Goal: Information Seeking & Learning: Learn about a topic

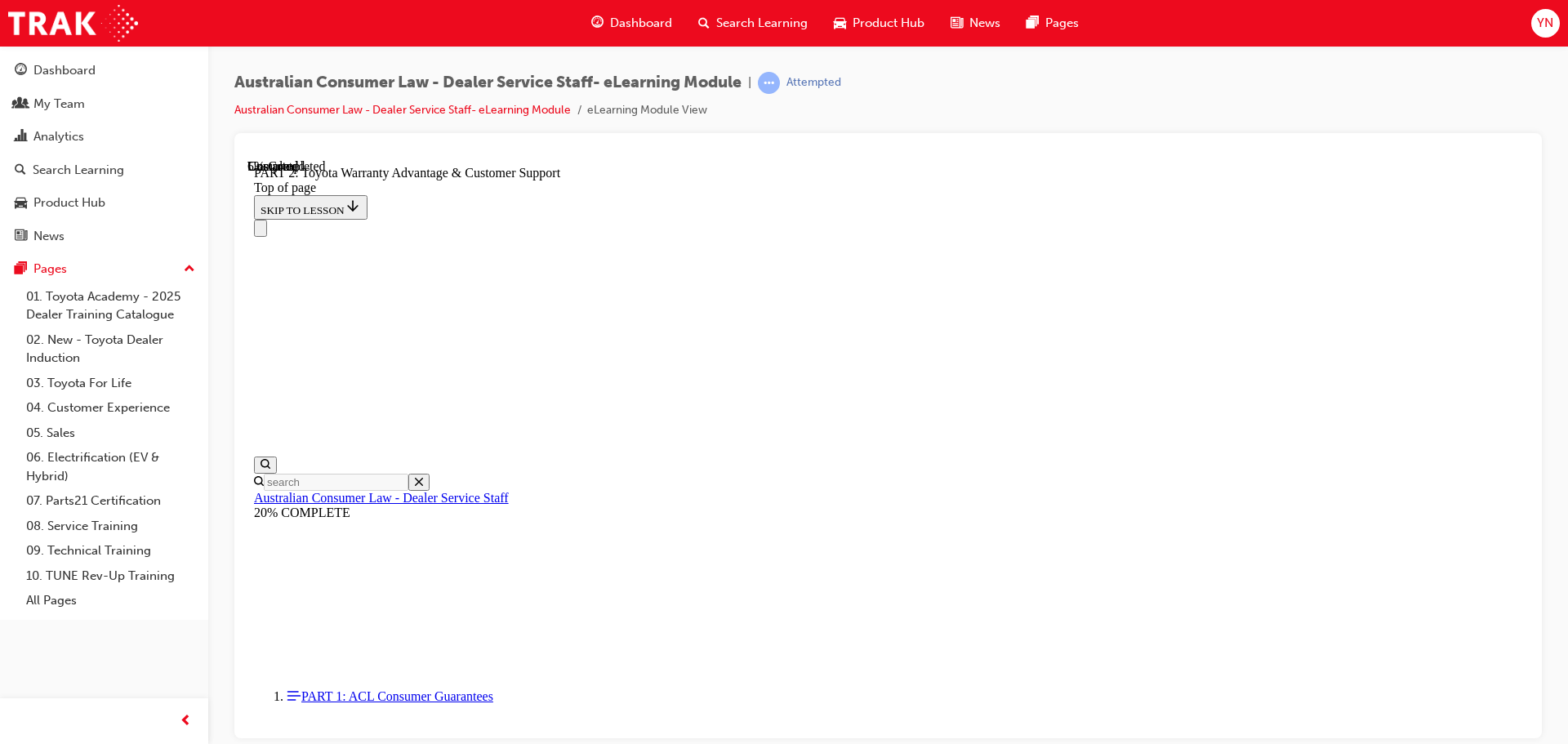
scroll to position [378, 0]
drag, startPoint x: 992, startPoint y: 215, endPoint x: 995, endPoint y: 258, distance: 43.1
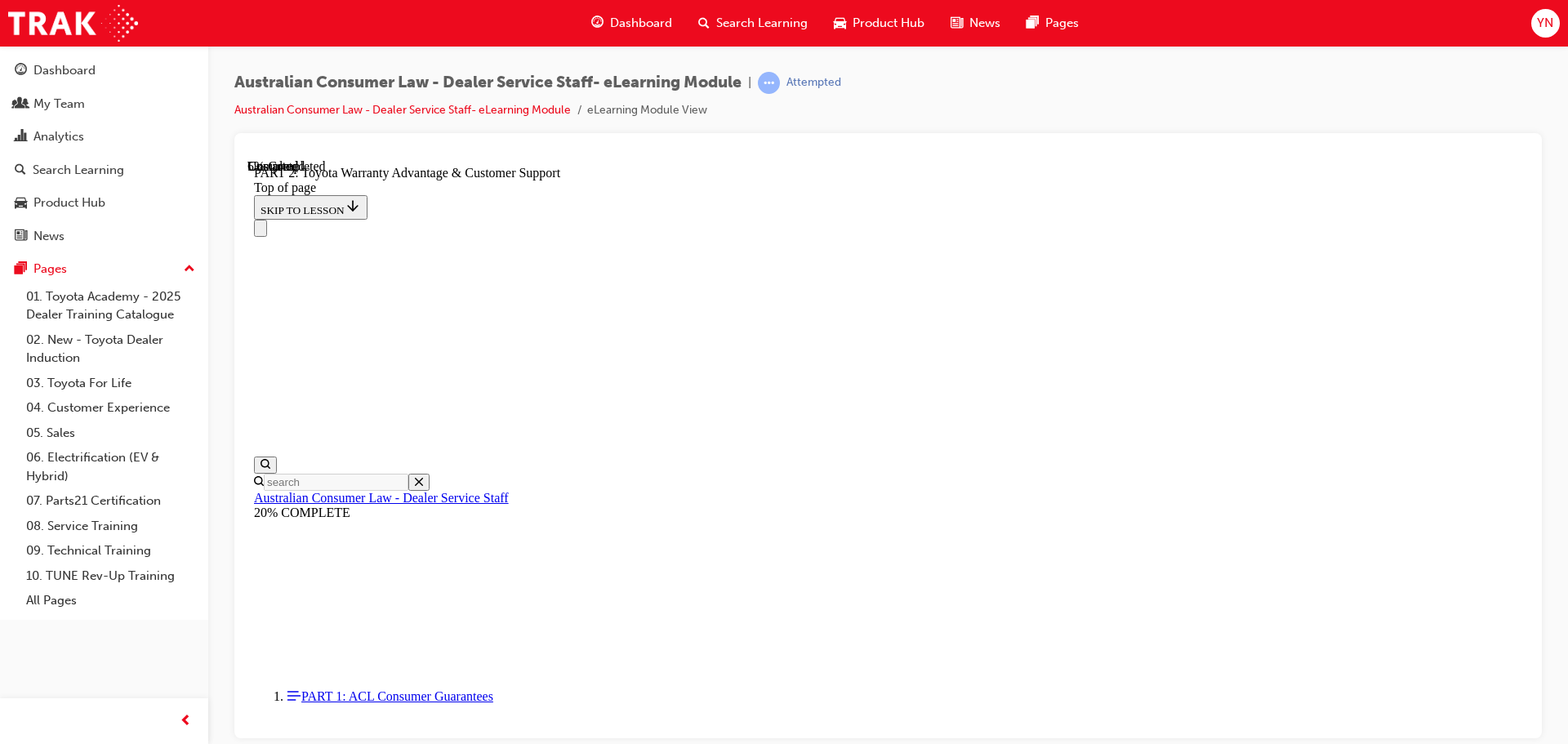
drag, startPoint x: 758, startPoint y: 336, endPoint x: 756, endPoint y: 372, distance: 36.1
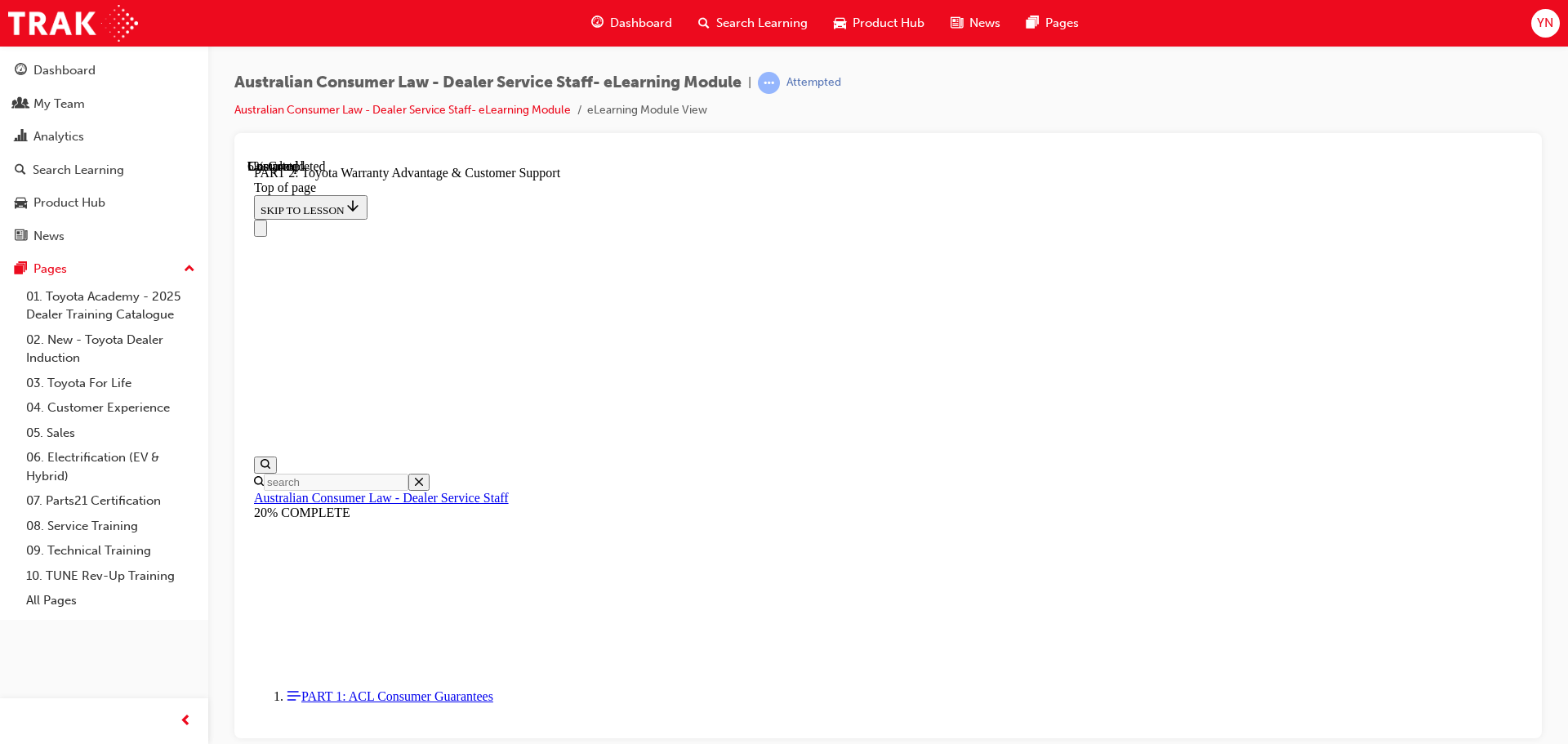
drag, startPoint x: 893, startPoint y: 368, endPoint x: 884, endPoint y: 385, distance: 19.2
drag, startPoint x: 886, startPoint y: 420, endPoint x: 884, endPoint y: 444, distance: 24.1
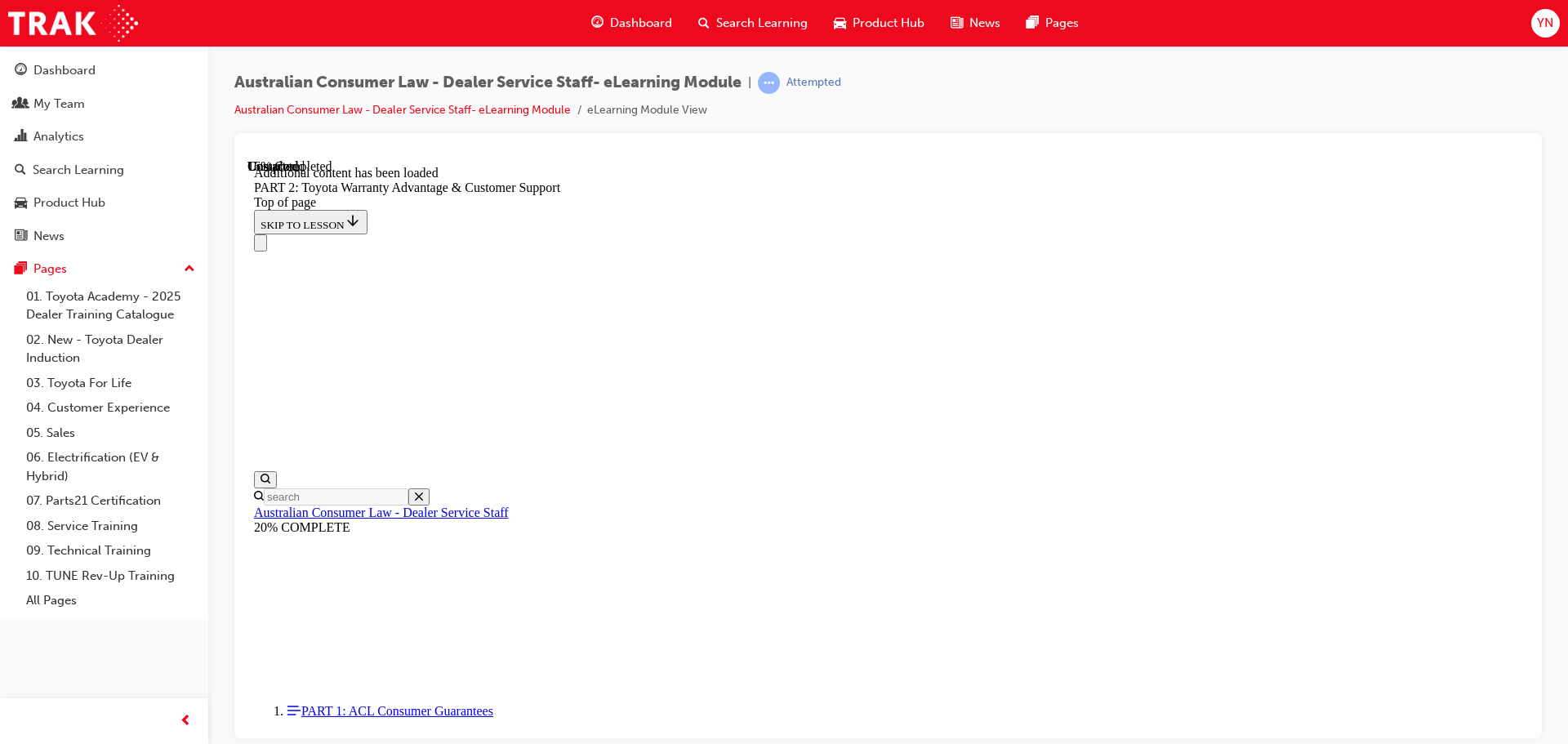
scroll to position [1642, 0]
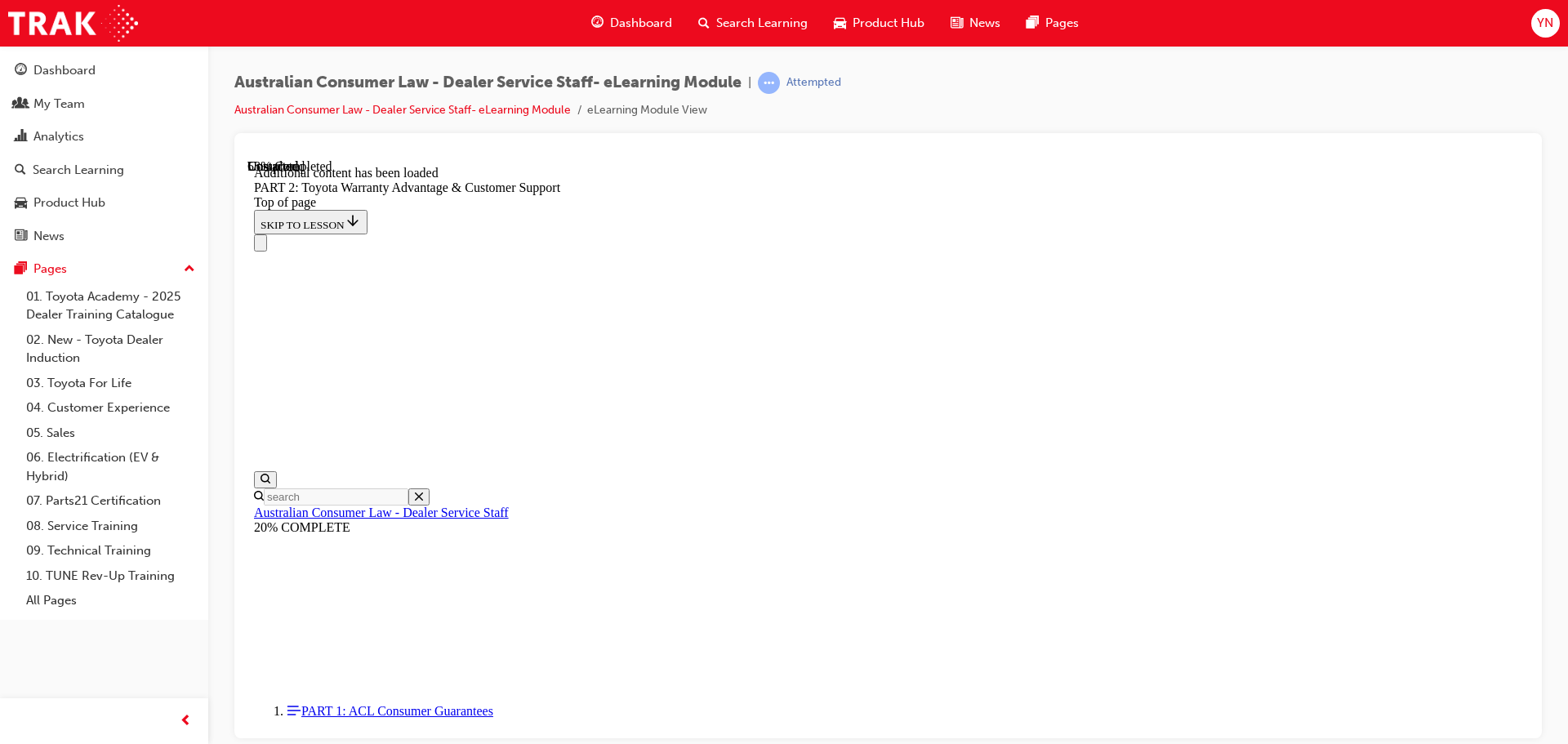
scroll to position [3626, 0]
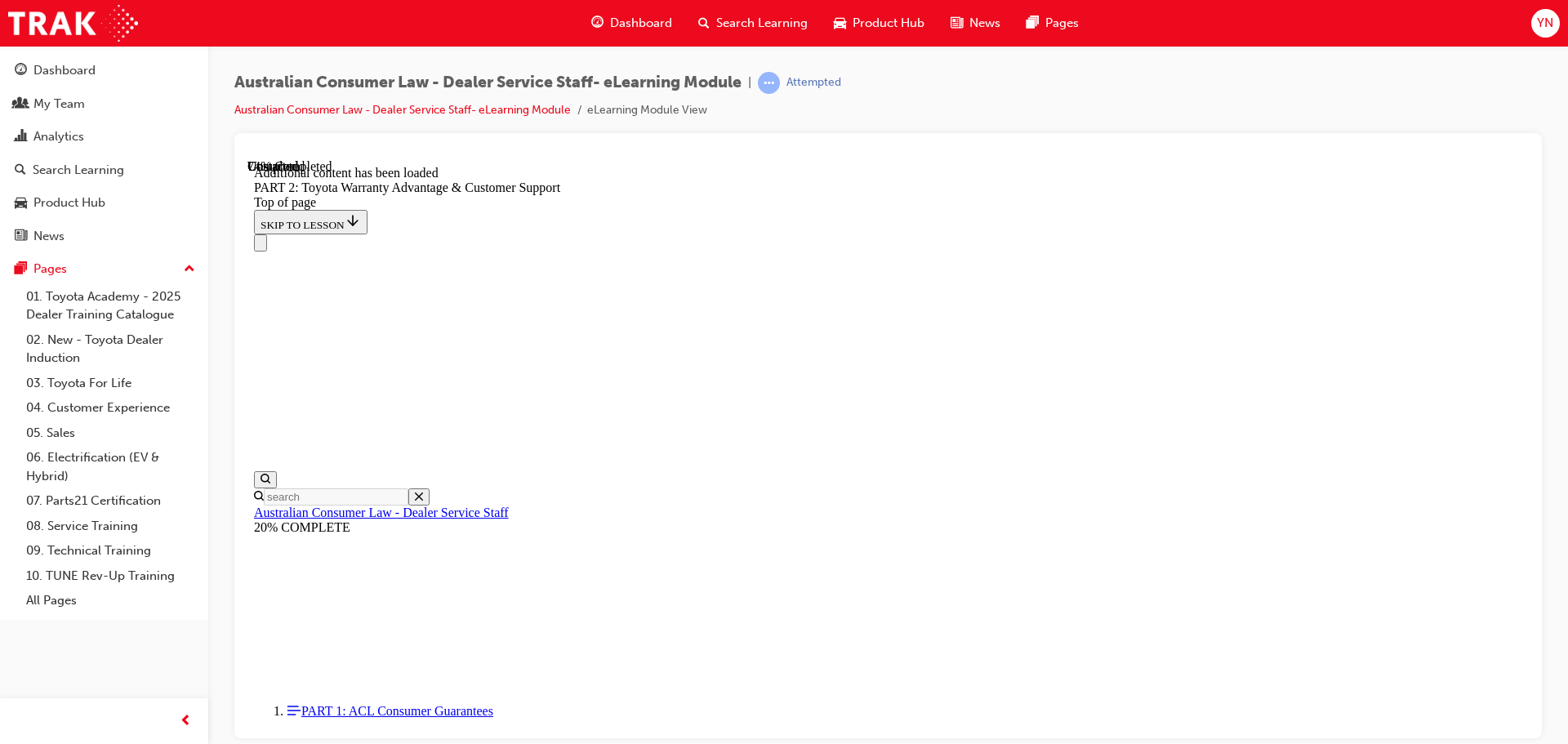
drag, startPoint x: 763, startPoint y: 233, endPoint x: 773, endPoint y: 249, distance: 18.9
drag, startPoint x: 787, startPoint y: 259, endPoint x: 796, endPoint y: 276, distance: 19.2
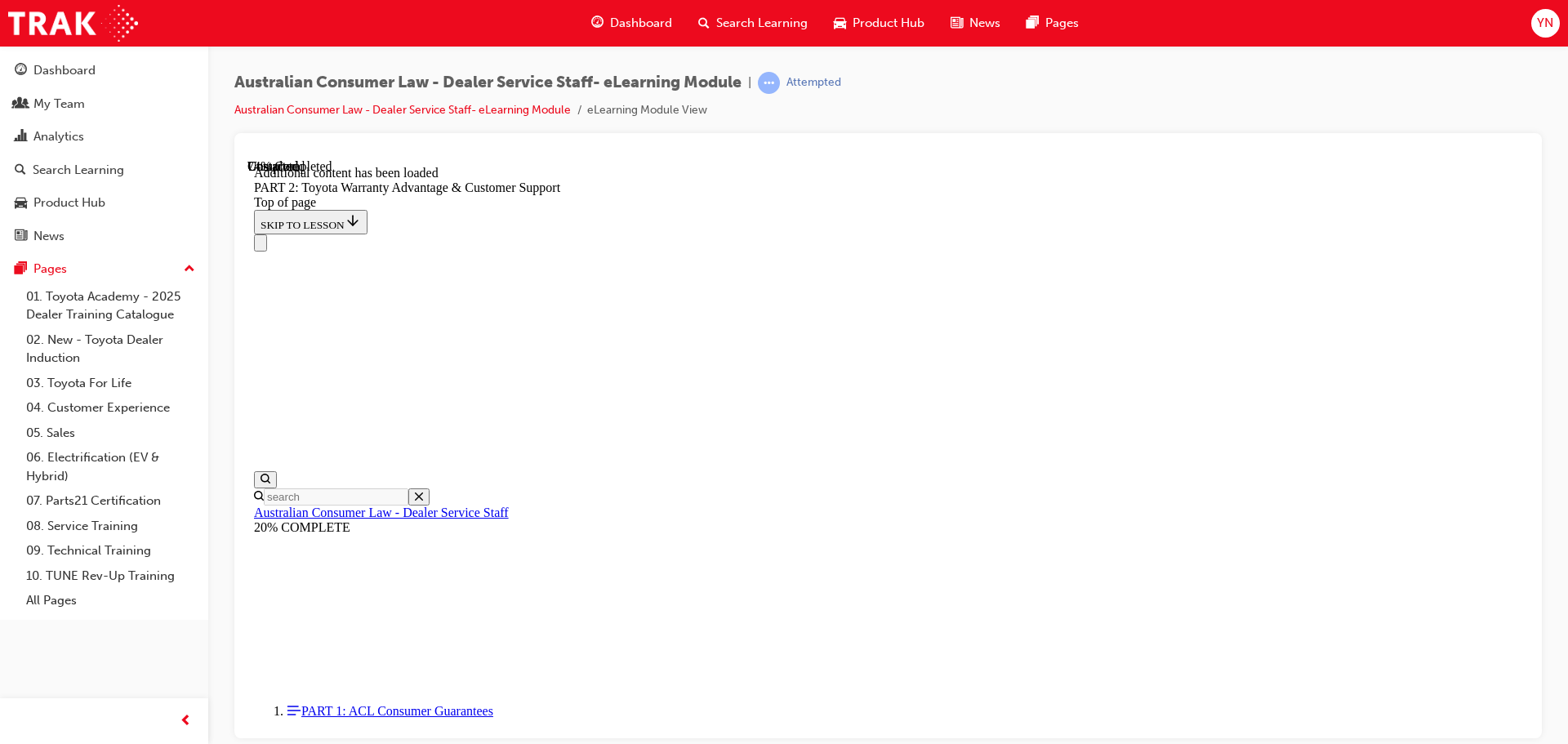
drag, startPoint x: 795, startPoint y: 286, endPoint x: 796, endPoint y: 303, distance: 17.0
drag, startPoint x: 802, startPoint y: 314, endPoint x: 804, endPoint y: 332, distance: 18.1
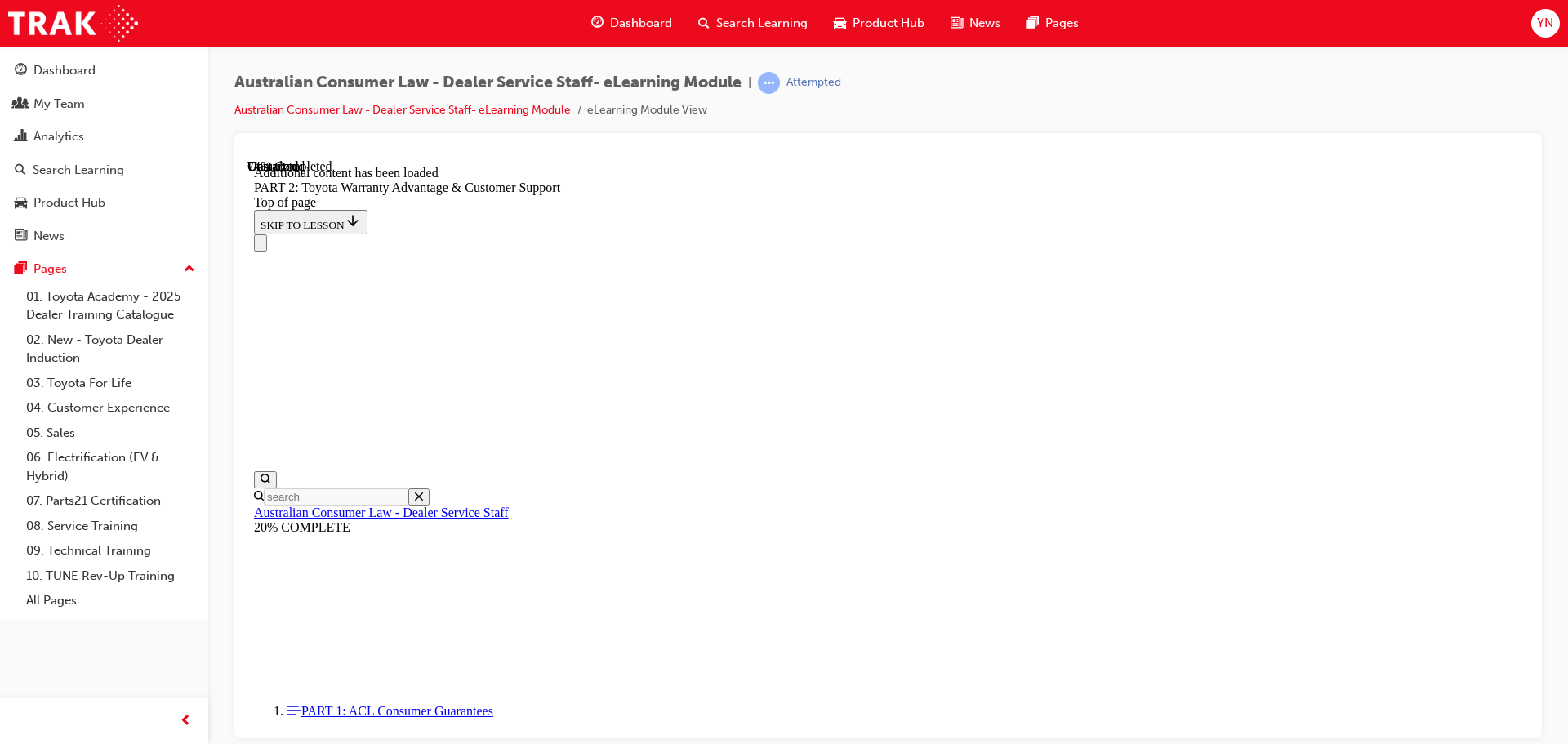
drag, startPoint x: 808, startPoint y: 341, endPoint x: 813, endPoint y: 357, distance: 16.8
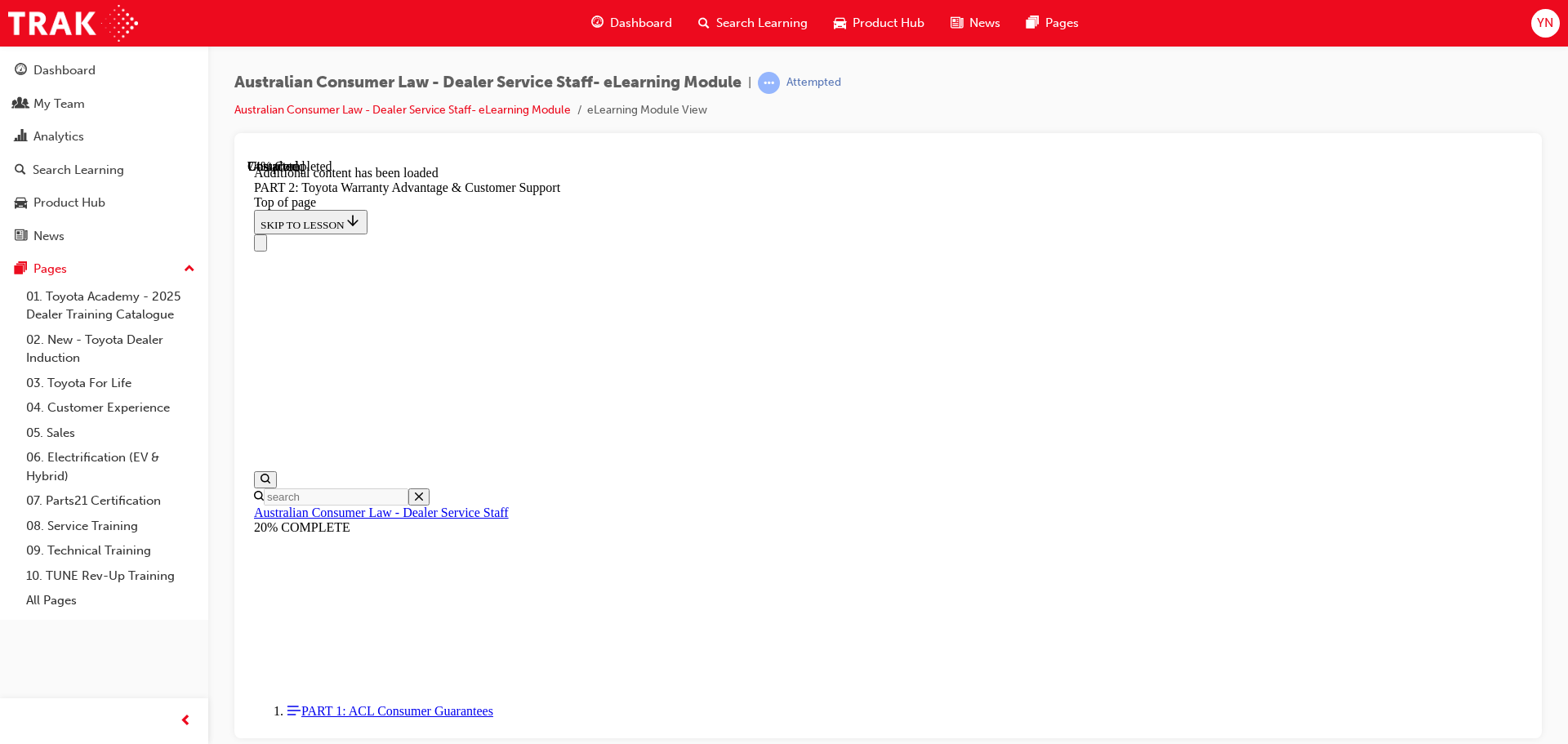
drag, startPoint x: 831, startPoint y: 367, endPoint x: 844, endPoint y: 392, distance: 28.2
drag, startPoint x: 948, startPoint y: 391, endPoint x: 953, endPoint y: 405, distance: 14.9
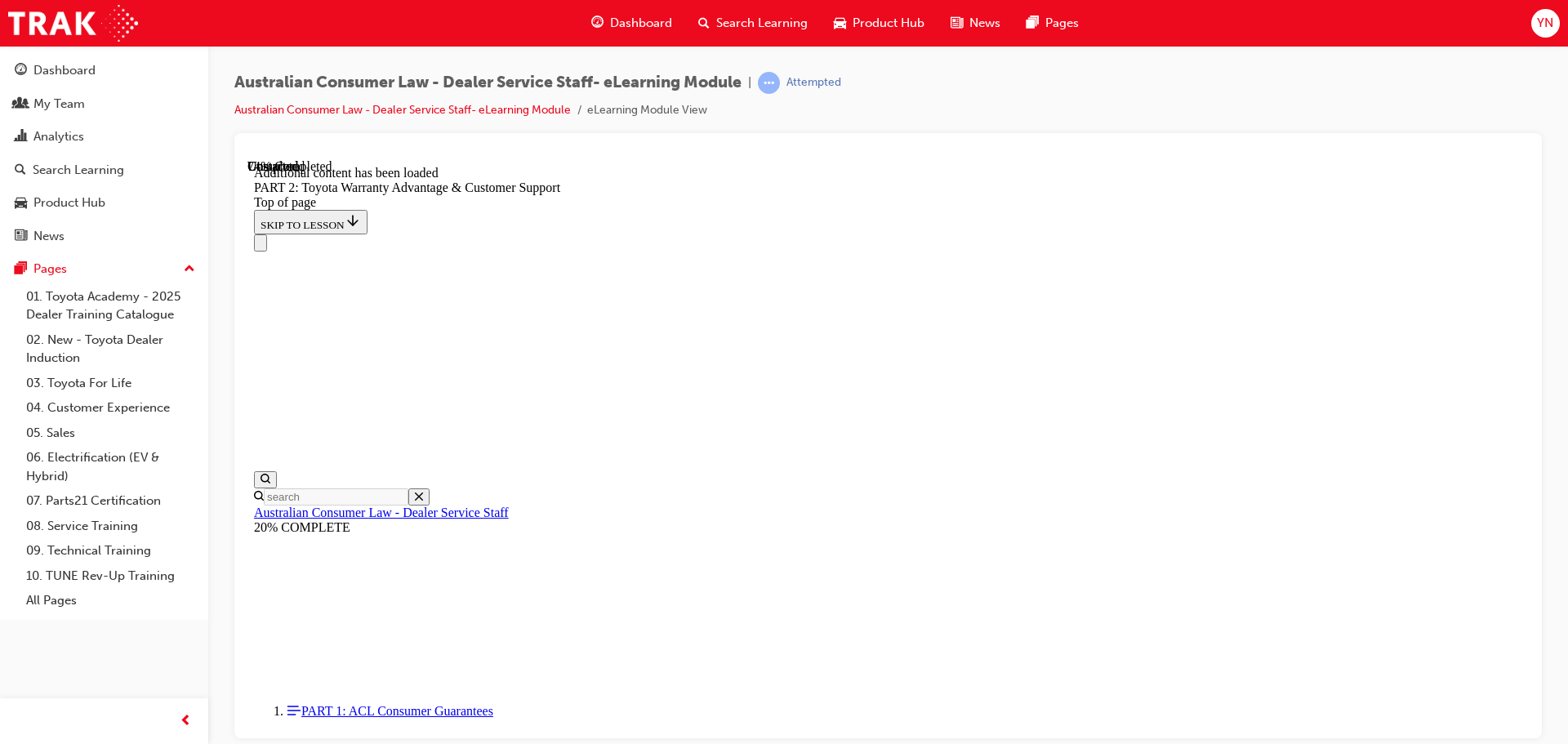
scroll to position [4474, 0]
drag, startPoint x: 687, startPoint y: 231, endPoint x: 698, endPoint y: 246, distance: 18.6
drag, startPoint x: 706, startPoint y: 263, endPoint x: 723, endPoint y: 306, distance: 46.2
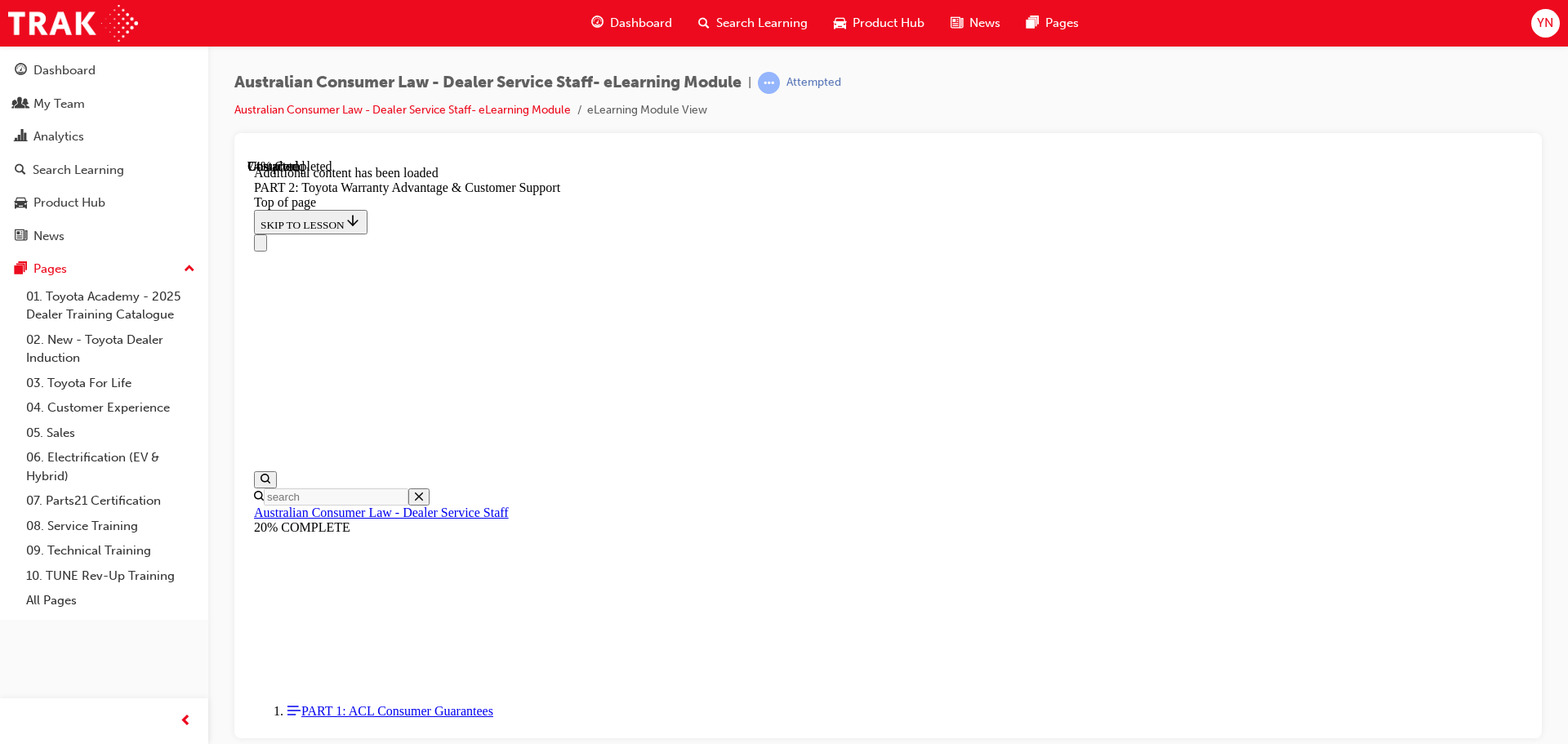
drag, startPoint x: 688, startPoint y: 266, endPoint x: 695, endPoint y: 287, distance: 22.1
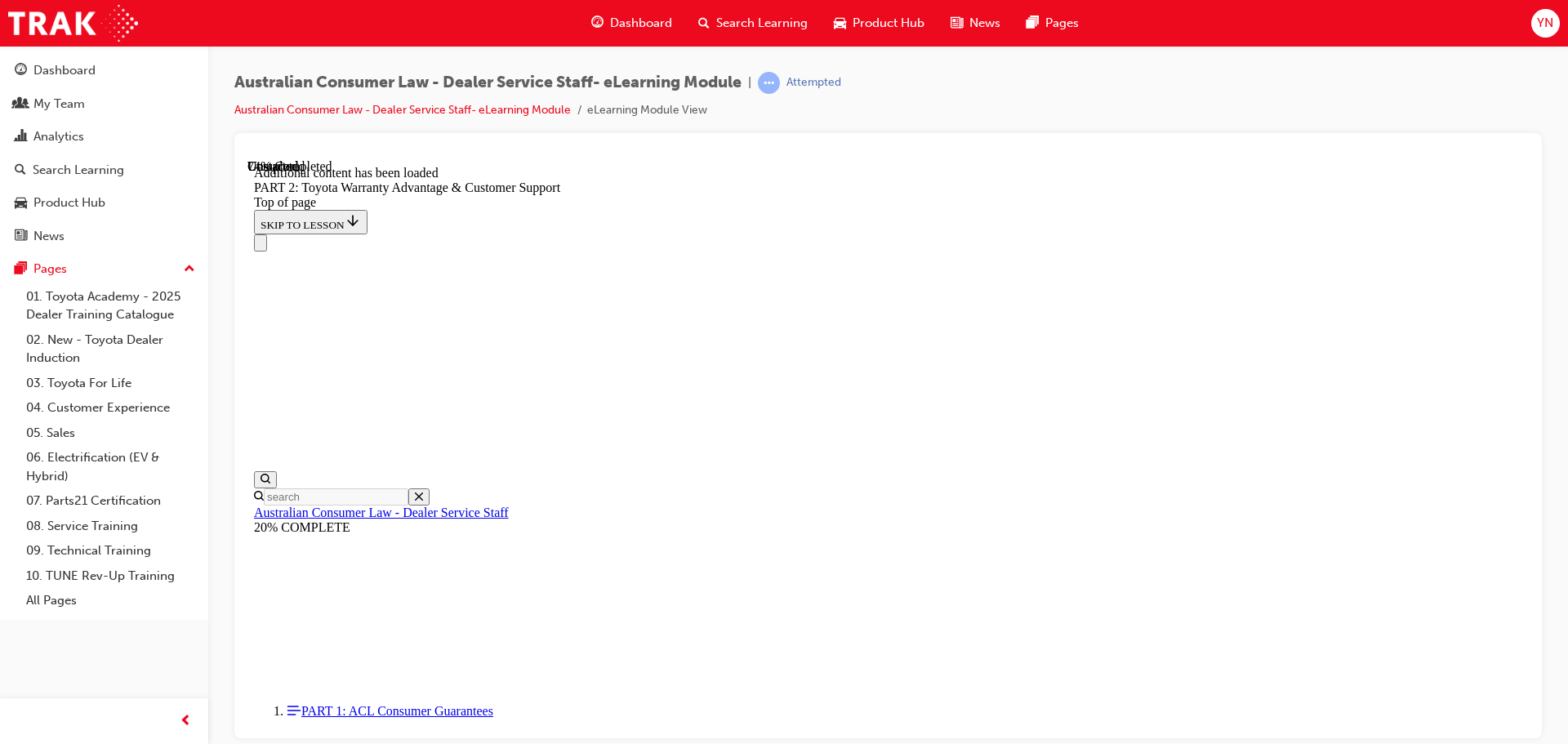
drag, startPoint x: 913, startPoint y: 291, endPoint x: 913, endPoint y: 309, distance: 18.0
drag, startPoint x: 736, startPoint y: 374, endPoint x: 736, endPoint y: 389, distance: 15.0
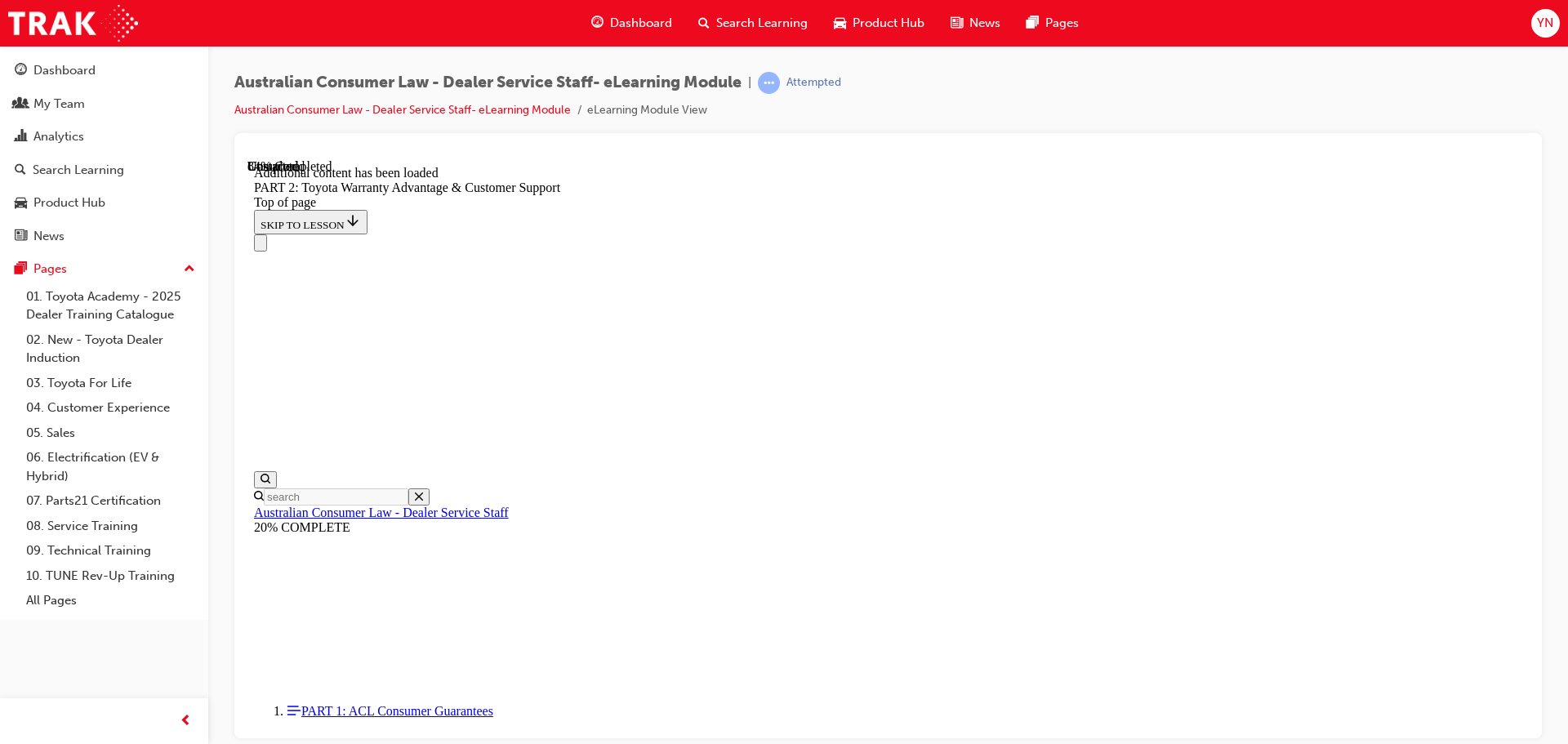
drag, startPoint x: 990, startPoint y: 408, endPoint x: 994, endPoint y: 419, distance: 11.7
drag, startPoint x: 1150, startPoint y: 428, endPoint x: 1153, endPoint y: 447, distance: 19.2
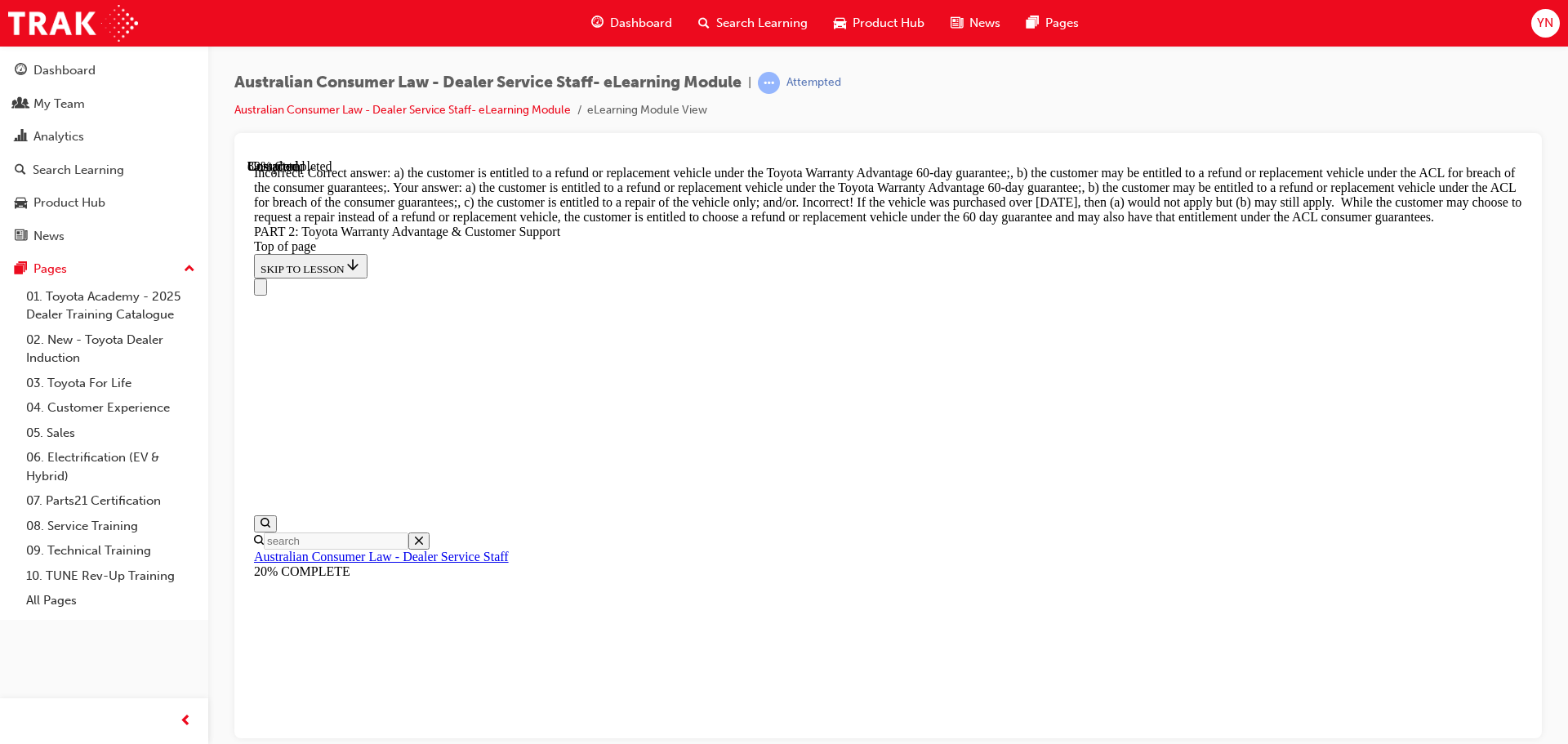
scroll to position [5934, 0]
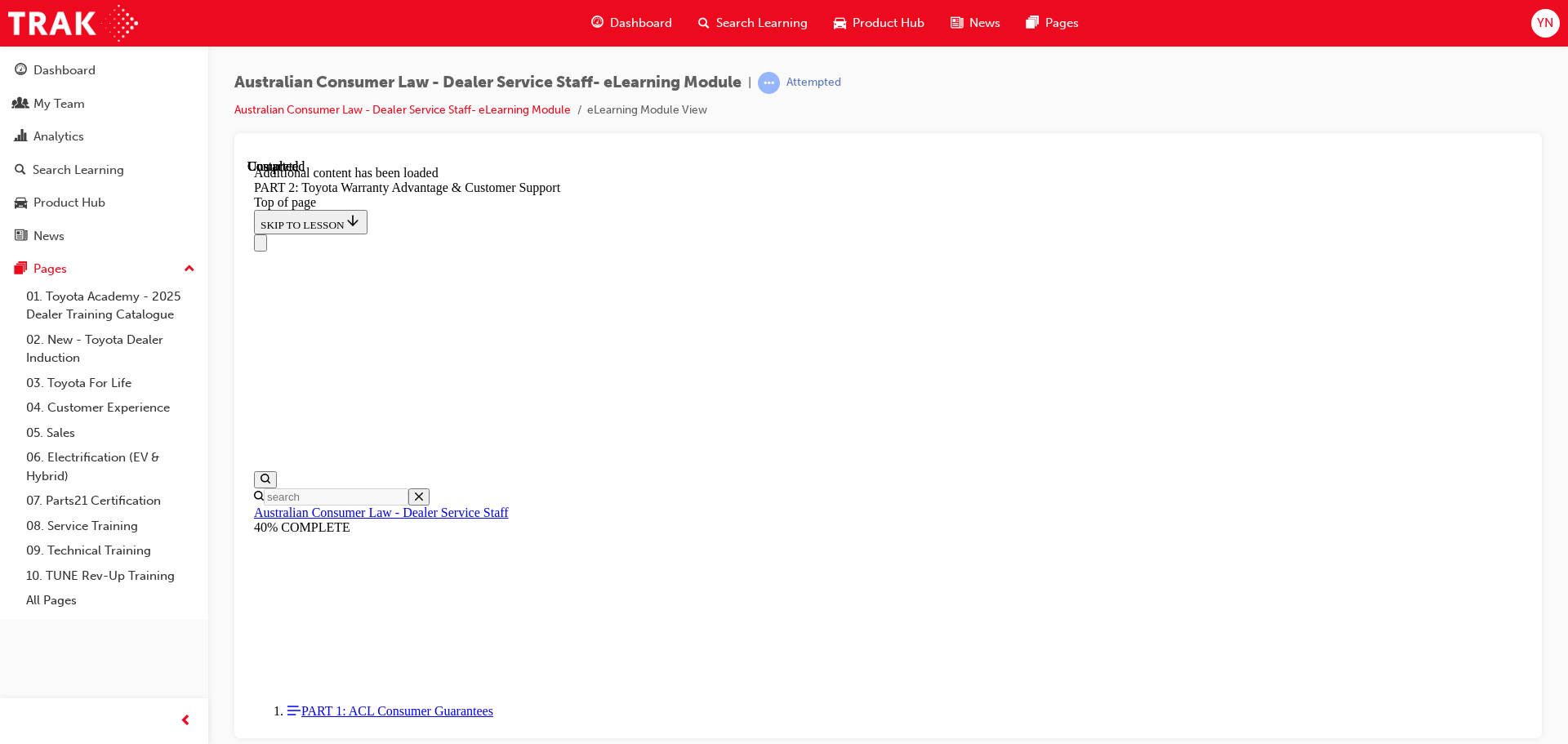
scroll to position [6809, 0]
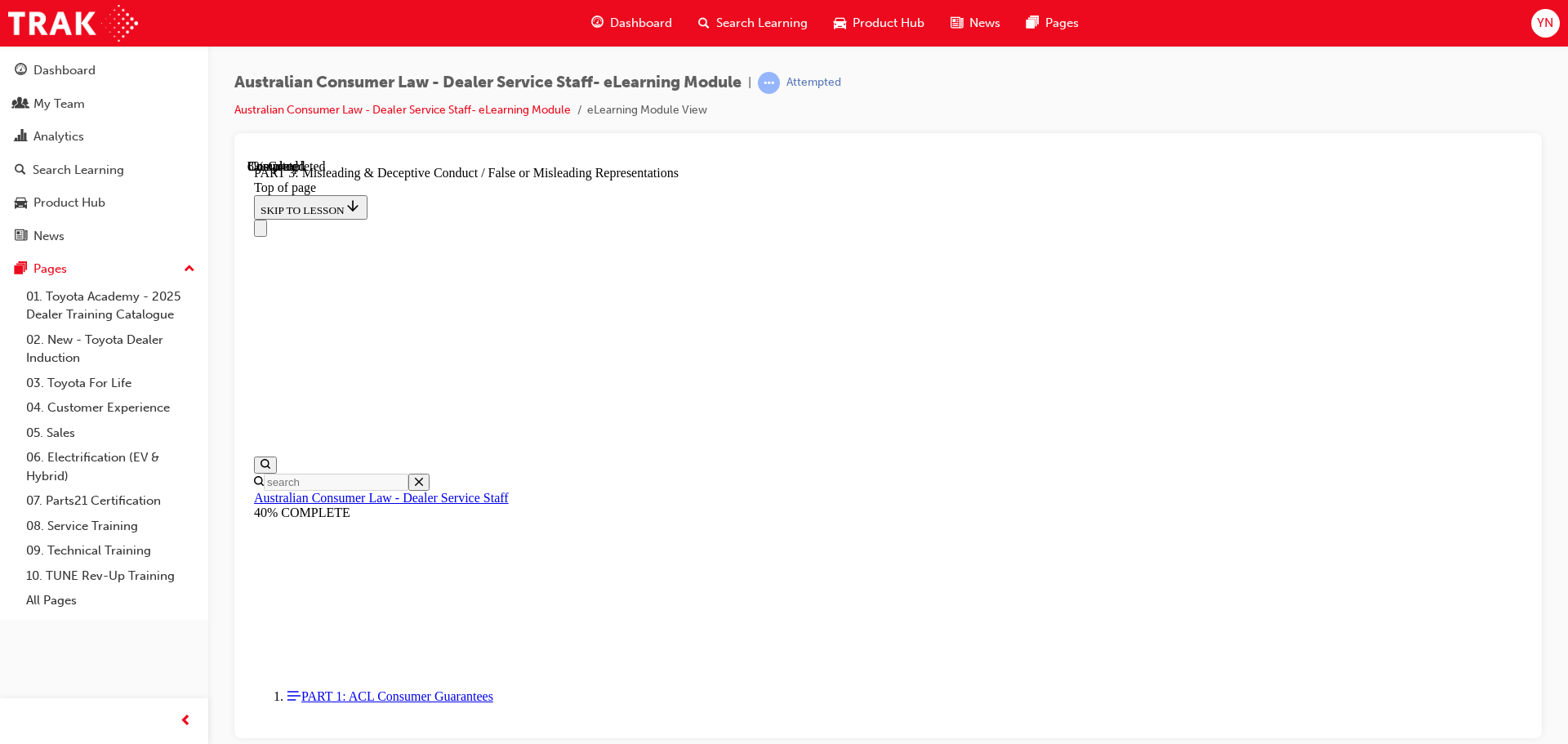
scroll to position [378, 0]
drag, startPoint x: 837, startPoint y: 262, endPoint x: 865, endPoint y: 385, distance: 126.1
drag, startPoint x: 858, startPoint y: 401, endPoint x: 1297, endPoint y: 421, distance: 439.5
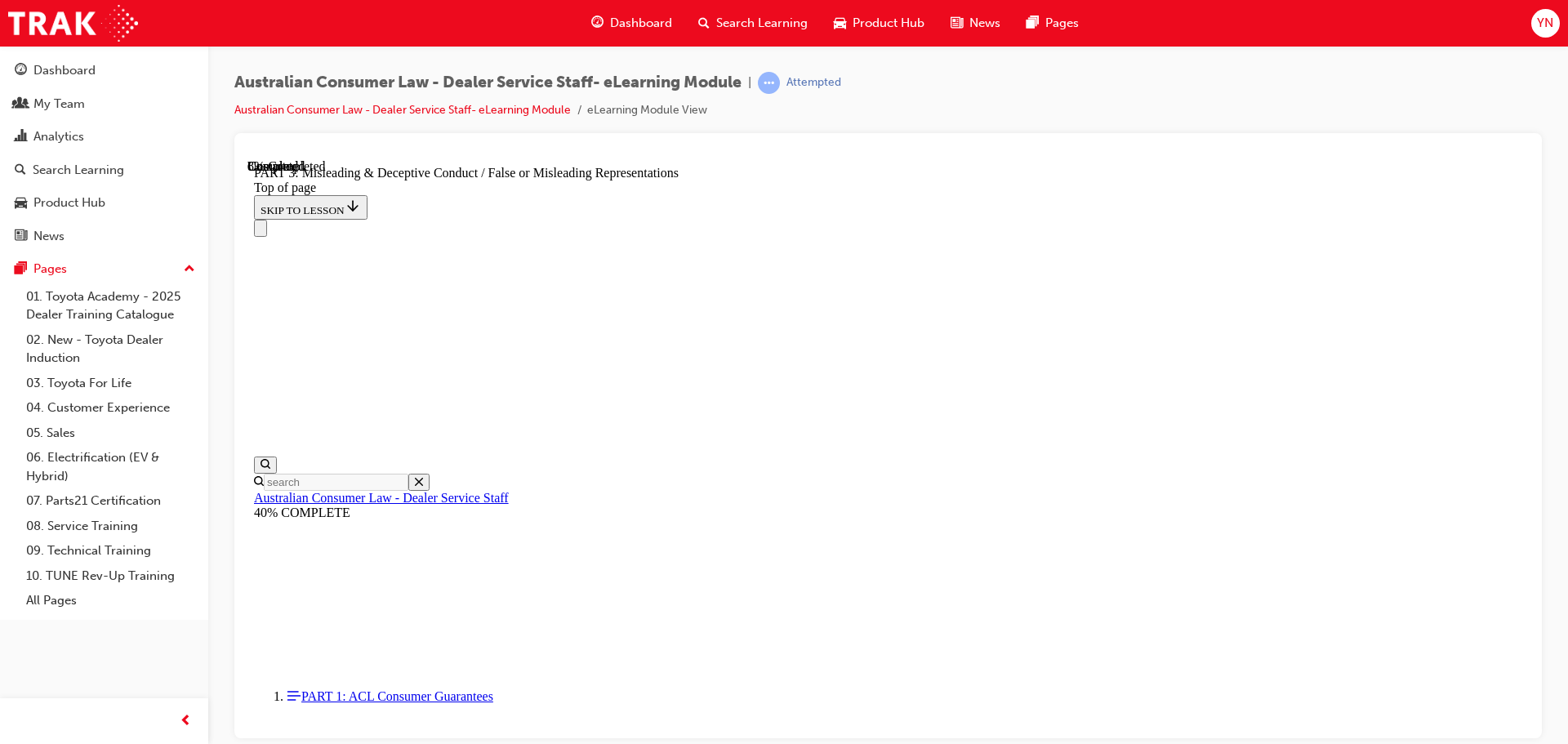
drag, startPoint x: 854, startPoint y: 433, endPoint x: 1075, endPoint y: 513, distance: 235.0
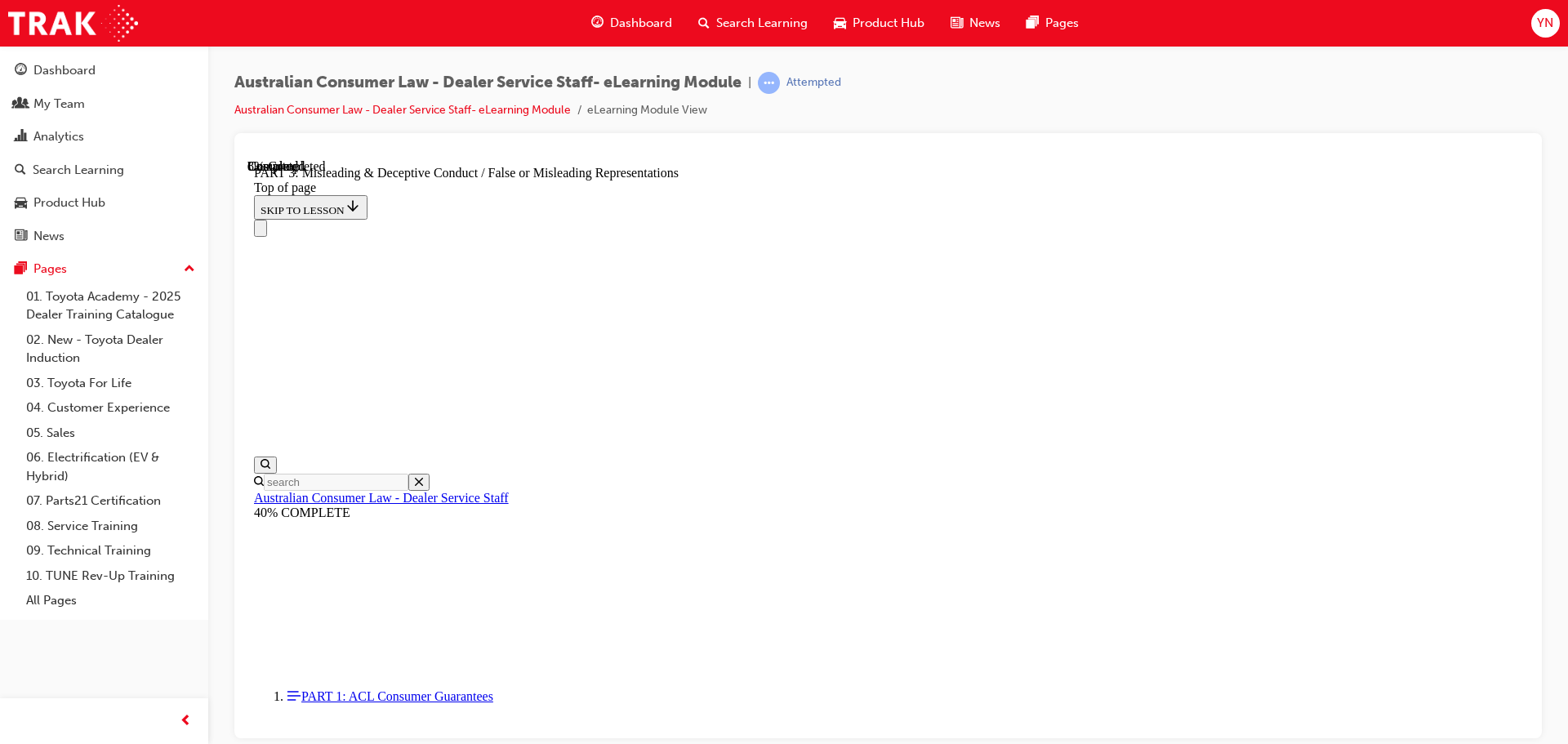
scroll to position [1030, 0]
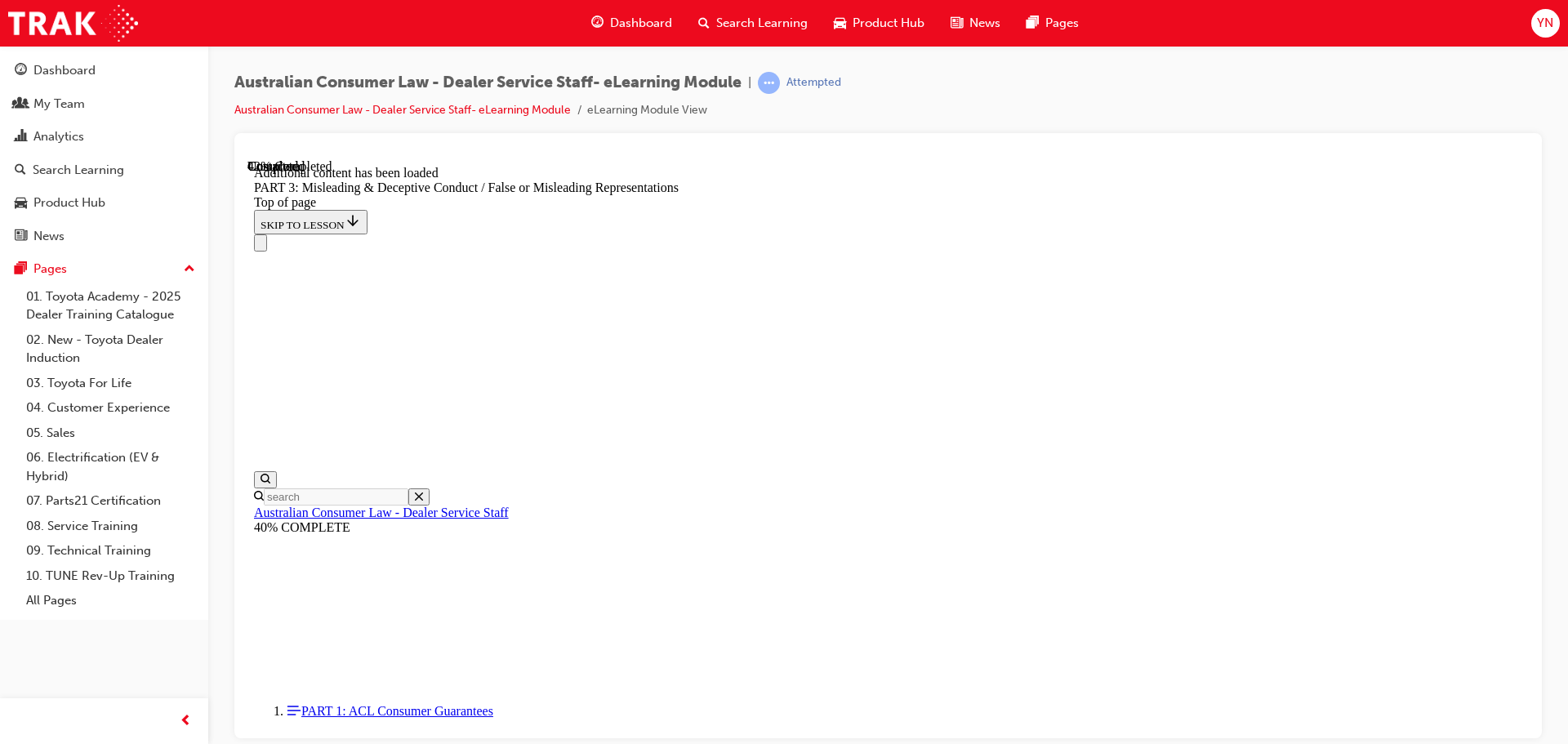
scroll to position [3887, 0]
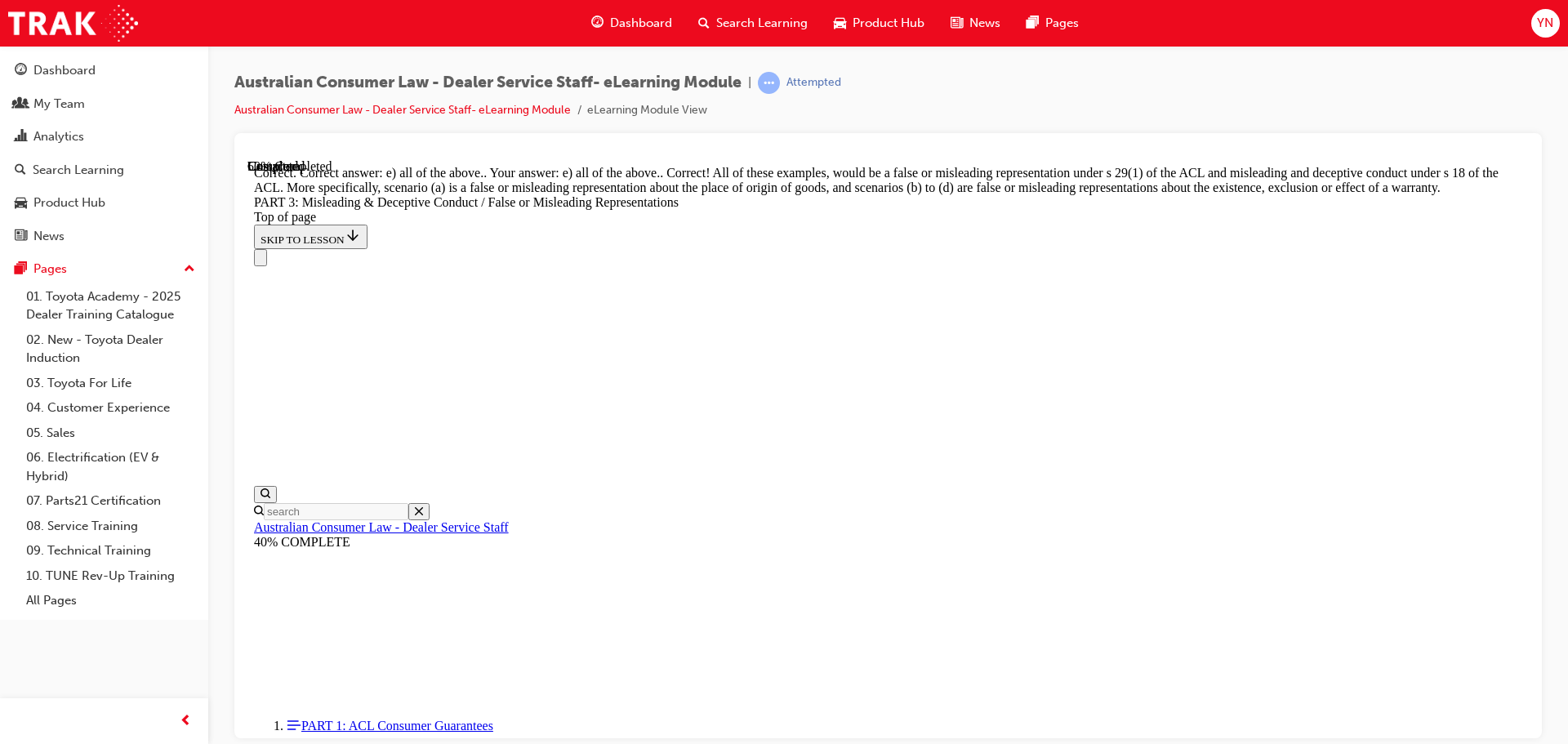
scroll to position [4328, 0]
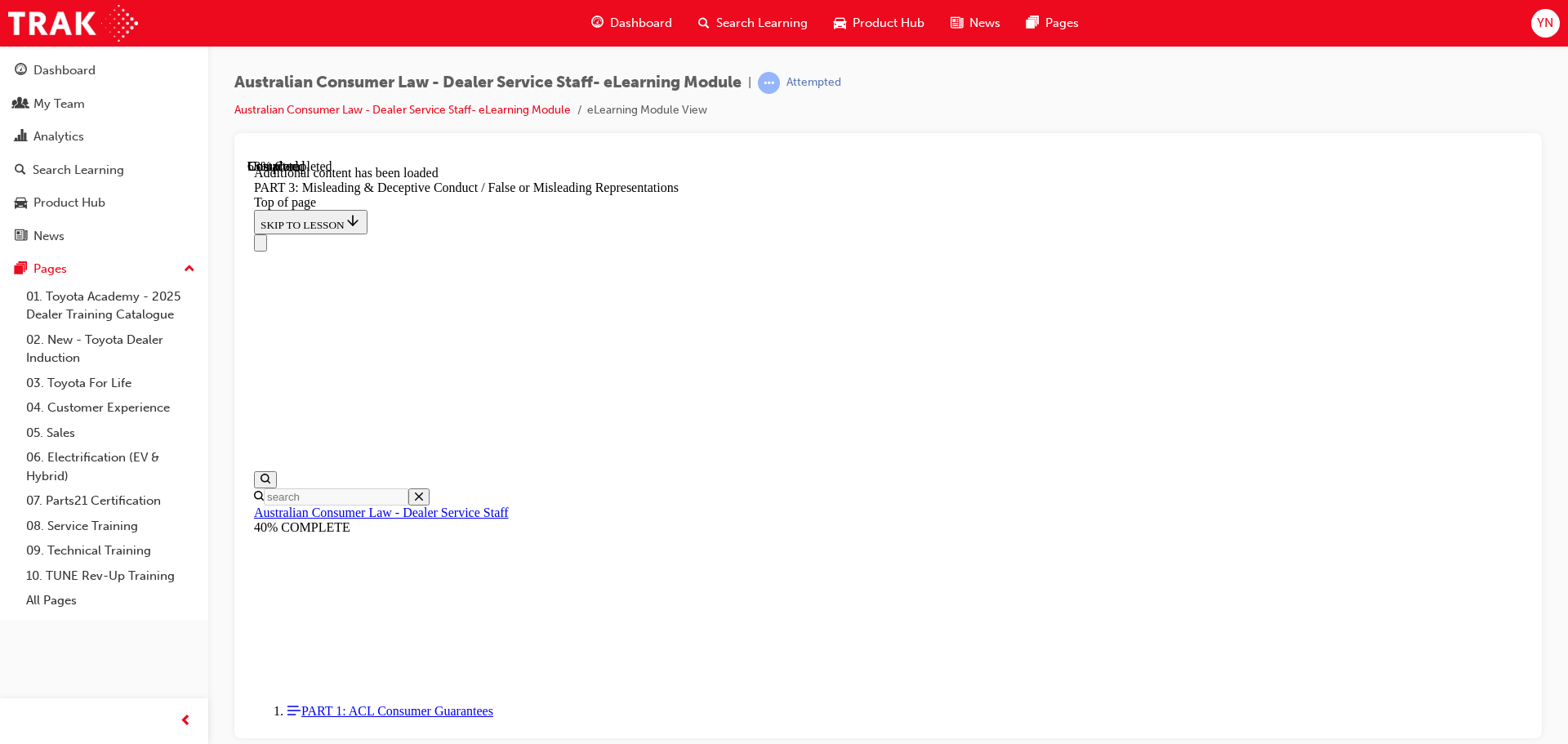
scroll to position [4735, 0]
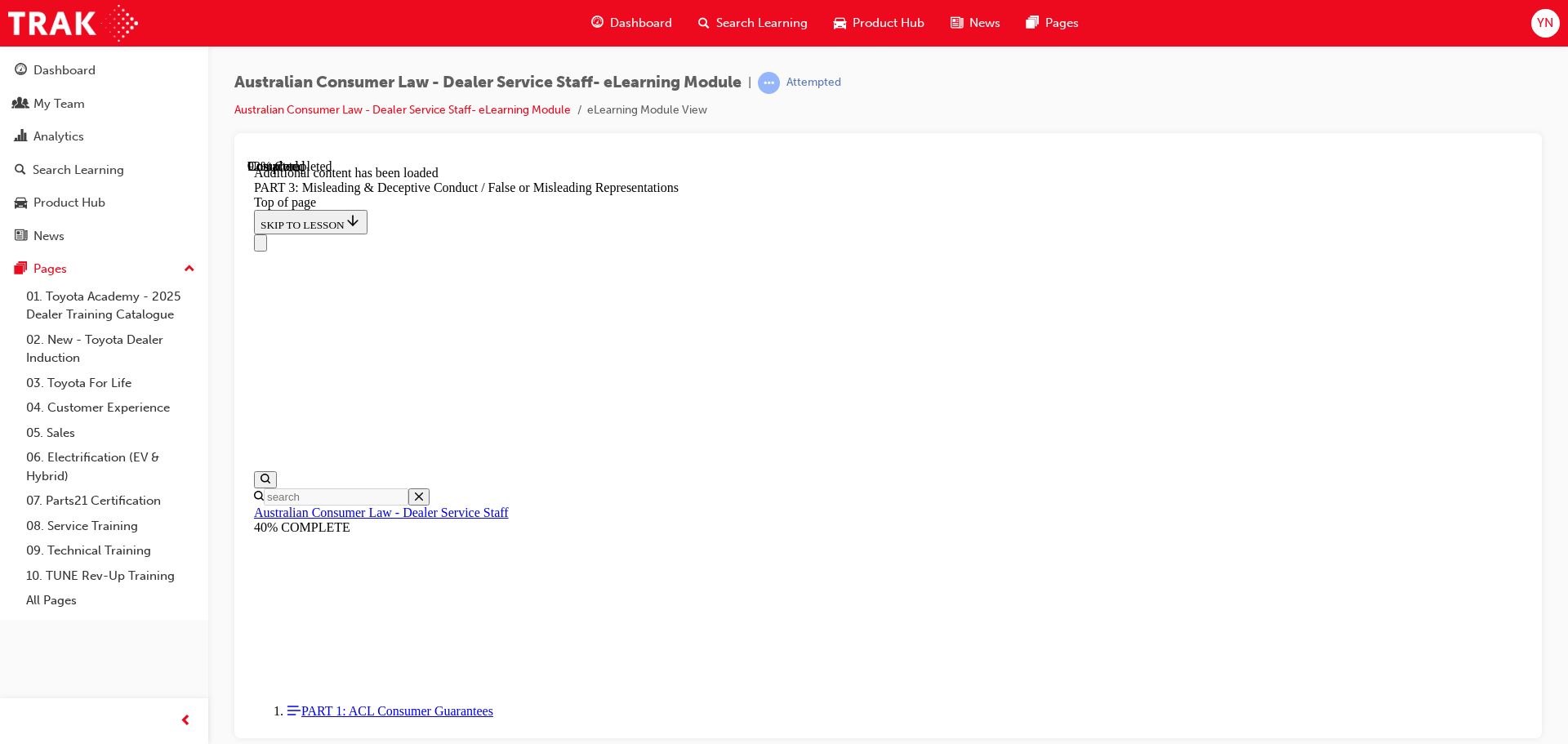
drag, startPoint x: 756, startPoint y: 473, endPoint x: 1216, endPoint y: 472, distance: 460.0
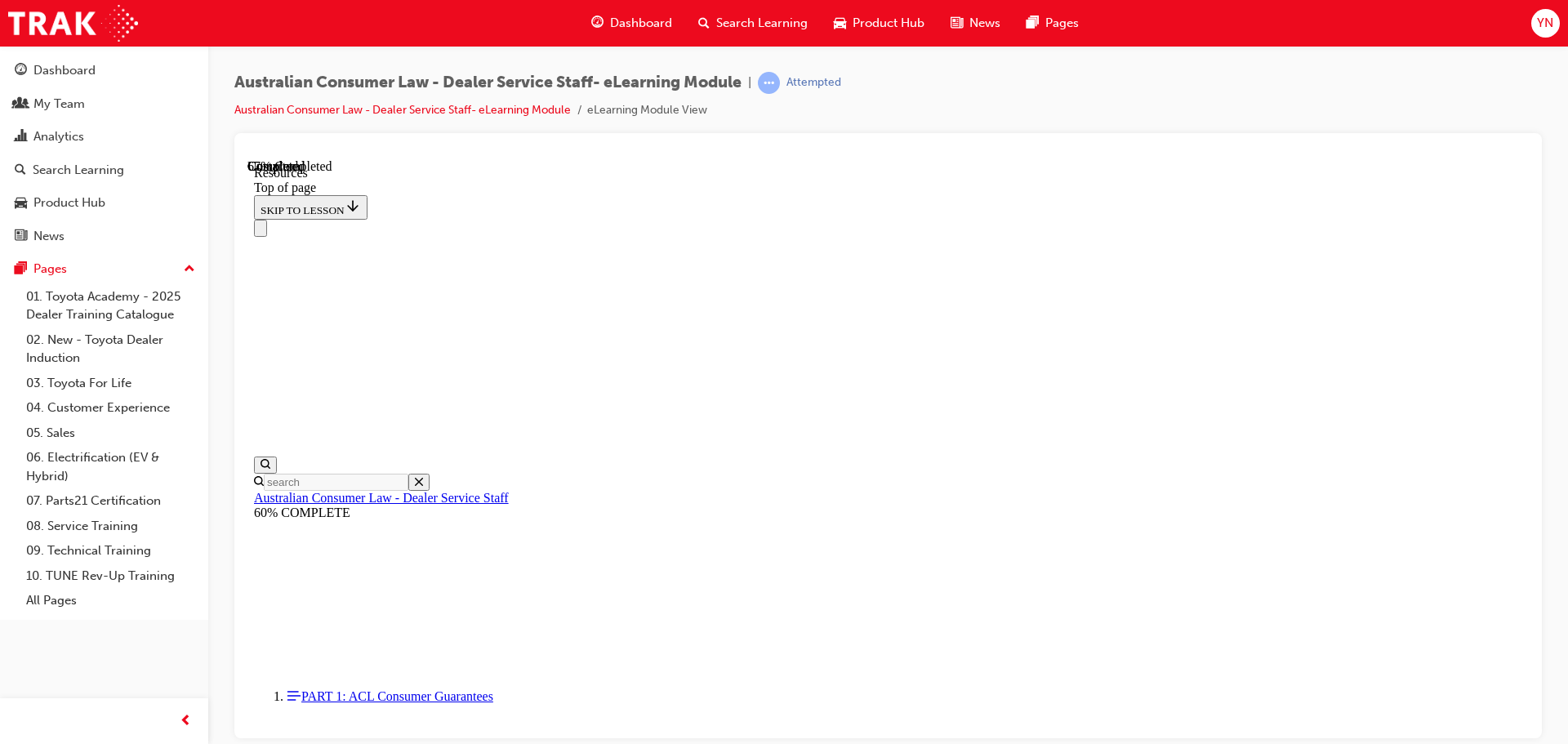
scroll to position [789, 0]
click at [788, 77] on div "Passed" at bounding box center [789, 83] width 64 height 22
click at [802, 81] on div "Passed" at bounding box center [804, 83] width 35 height 16
